Goal: Check status

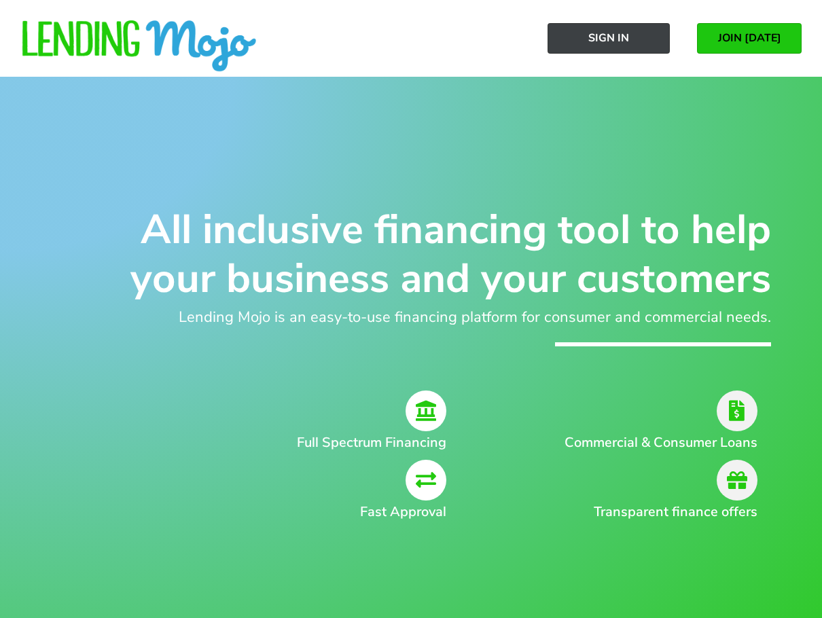
click at [629, 36] on link "Sign In" at bounding box center [608, 38] width 122 height 31
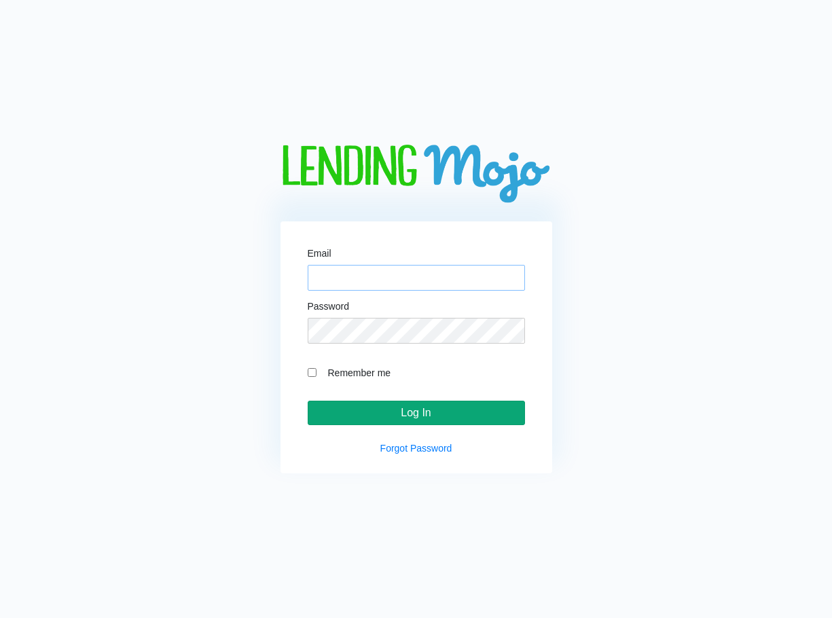
type input "[EMAIL_ADDRESS][DOMAIN_NAME]"
click at [392, 402] on input "Log In" at bounding box center [416, 413] width 217 height 24
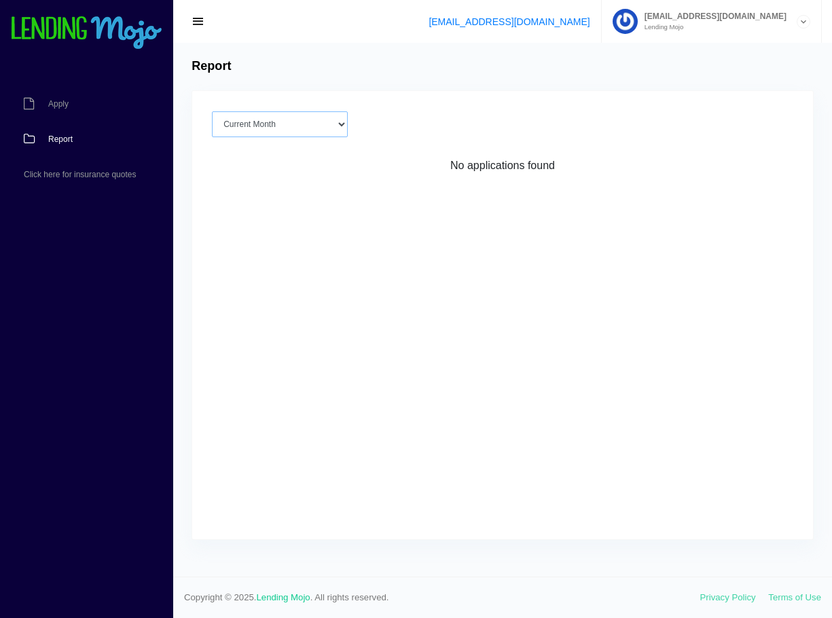
click at [257, 126] on select "Current Month Jul 2025 Jun 2025 May 2025 Apr 2025 Mar 2025 All time" at bounding box center [280, 124] width 136 height 26
select select "All time"
click at [212, 111] on select "Current Month Jul 2025 Jun 2025 May 2025 Apr 2025 Mar 2025 All time" at bounding box center [280, 124] width 136 height 26
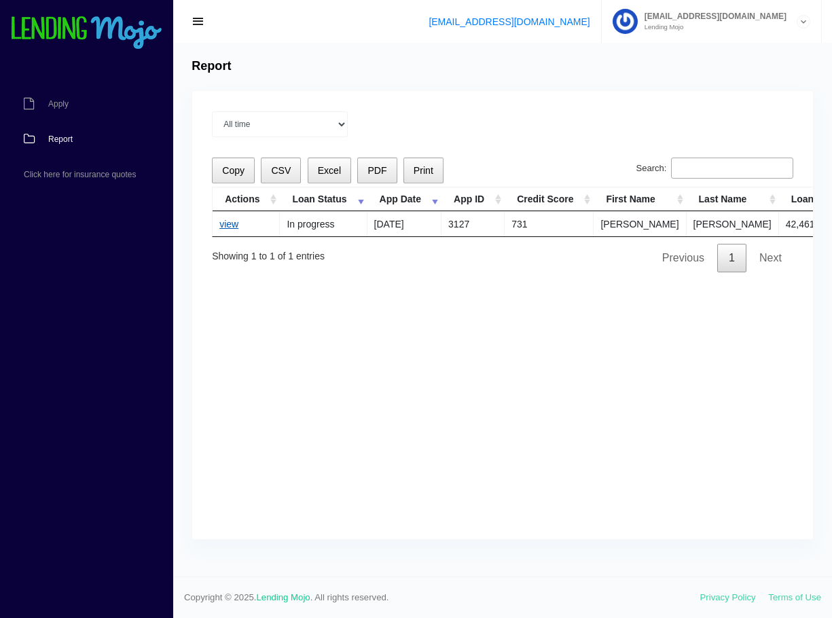
click at [232, 229] on link "view" at bounding box center [228, 224] width 19 height 11
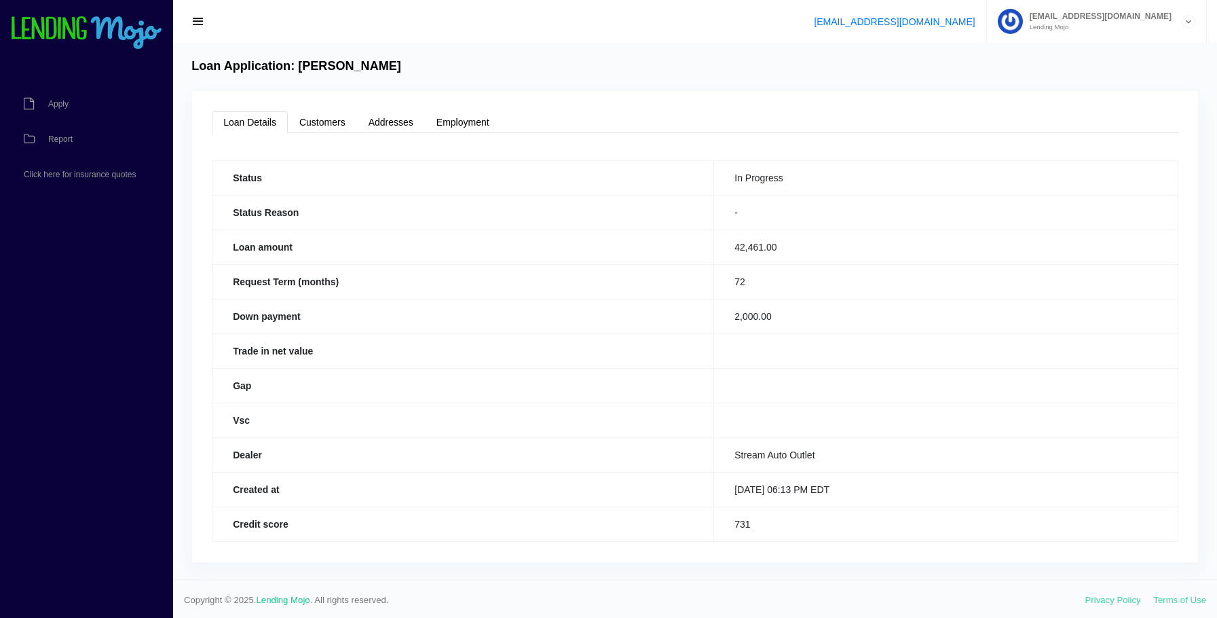
scroll to position [3, 0]
click at [434, 123] on link "Employment" at bounding box center [463, 120] width 76 height 22
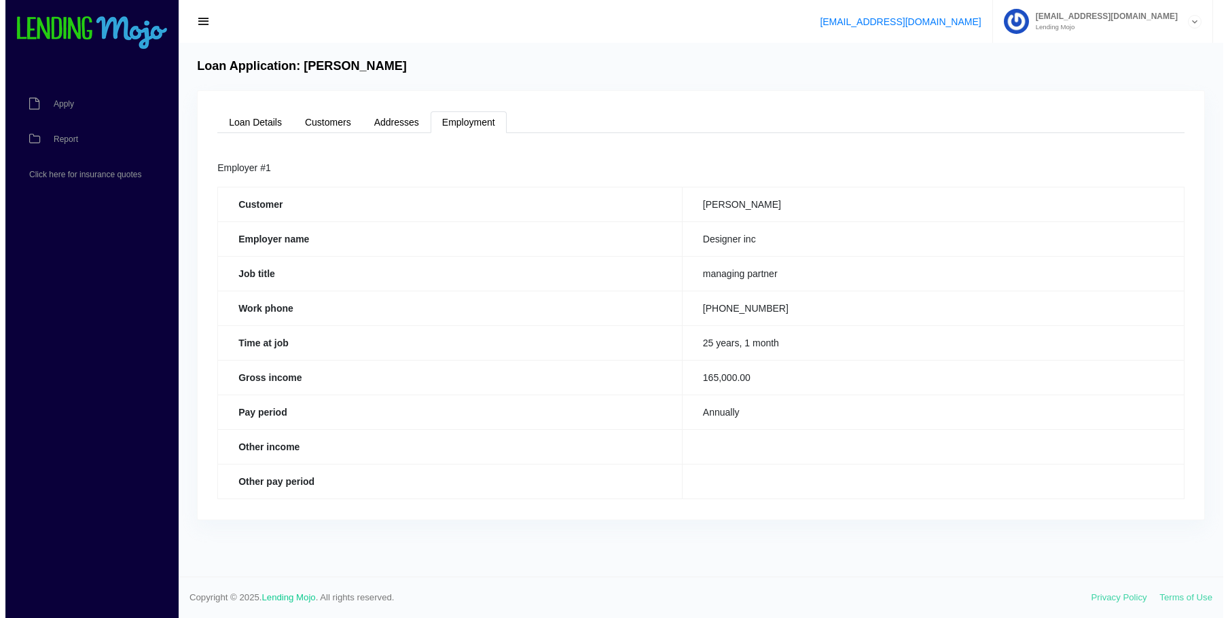
scroll to position [0, 0]
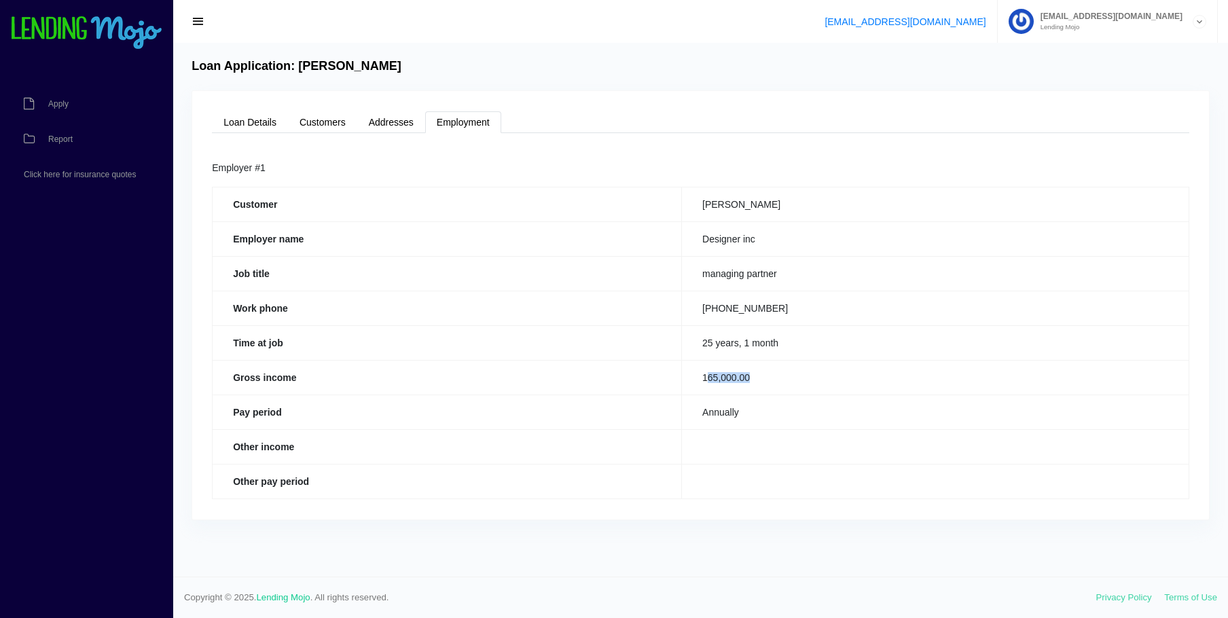
drag, startPoint x: 724, startPoint y: 380, endPoint x: 788, endPoint y: 376, distance: 64.0
click at [786, 376] on td "165,000.00" at bounding box center [935, 377] width 507 height 35
click at [806, 375] on td "165,000.00" at bounding box center [935, 377] width 507 height 35
click at [386, 126] on link "Addresses" at bounding box center [391, 122] width 68 height 22
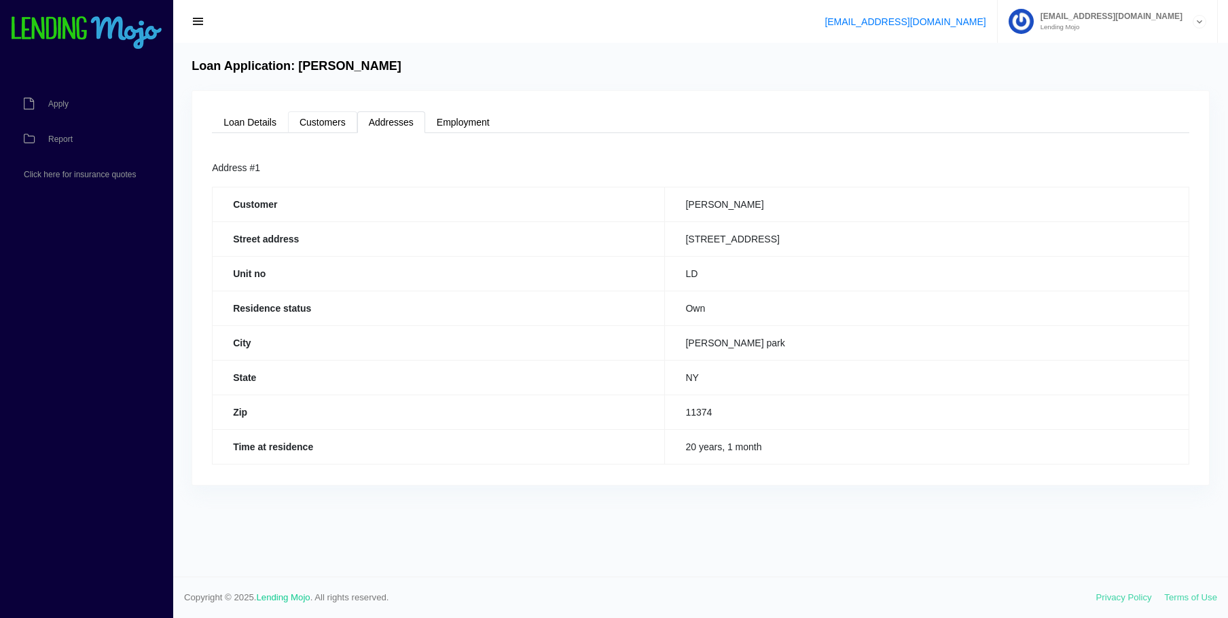
click at [327, 126] on link "Customers" at bounding box center [322, 122] width 69 height 22
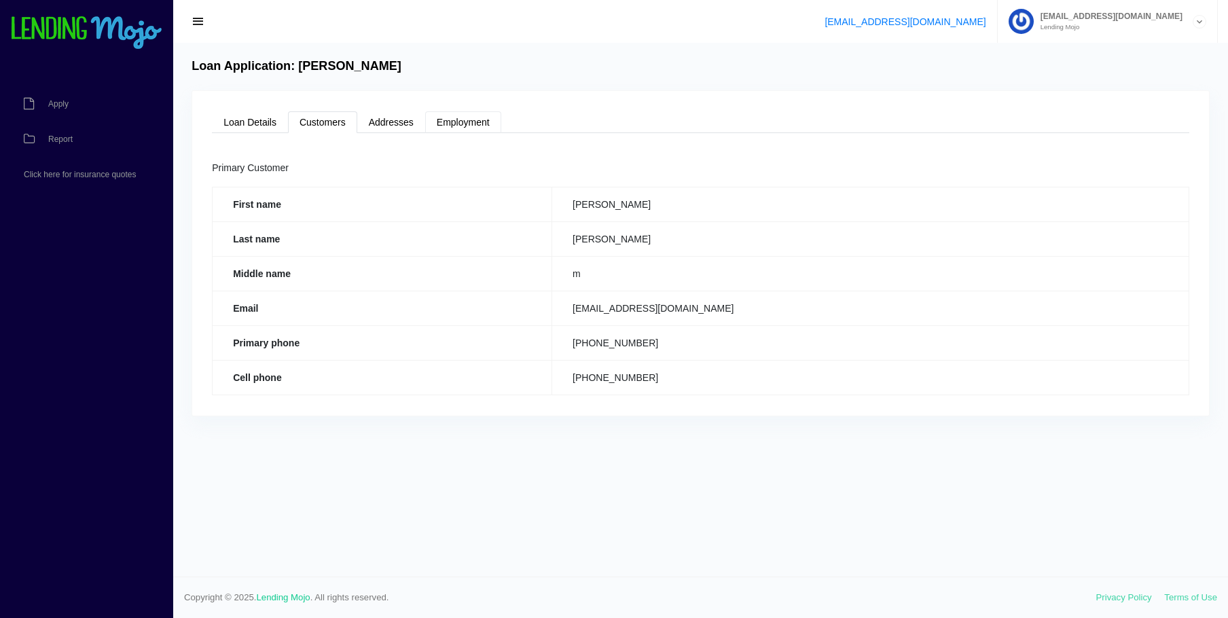
click at [461, 119] on link "Employment" at bounding box center [463, 122] width 76 height 22
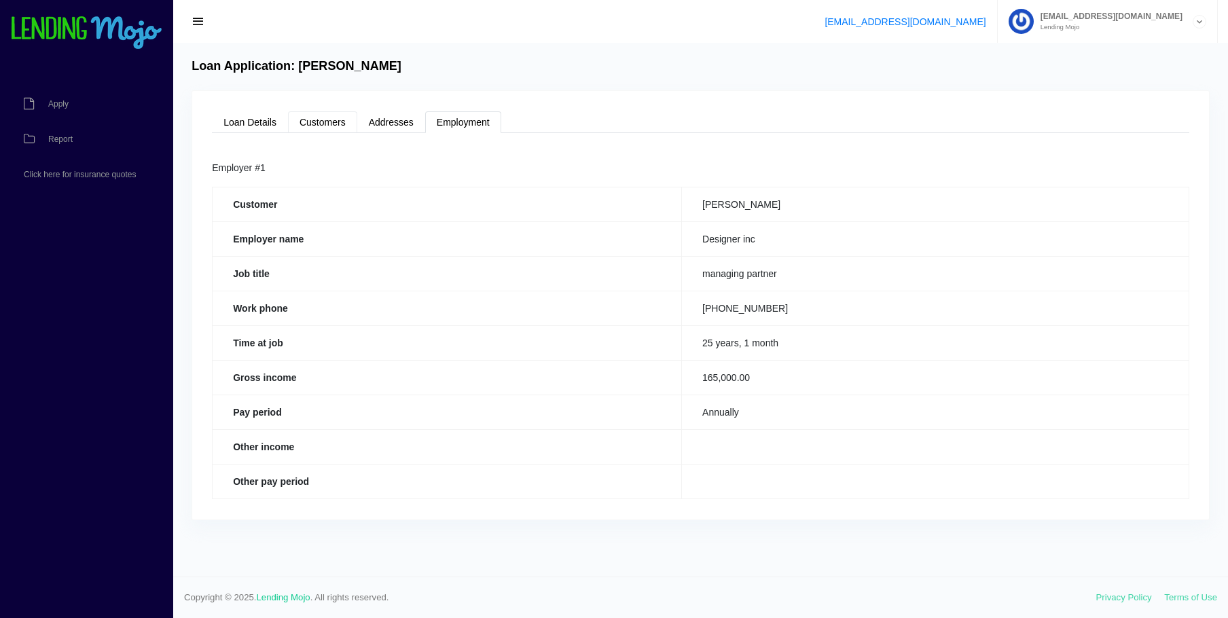
click at [320, 126] on link "Customers" at bounding box center [322, 122] width 69 height 22
